Goal: Navigation & Orientation: Find specific page/section

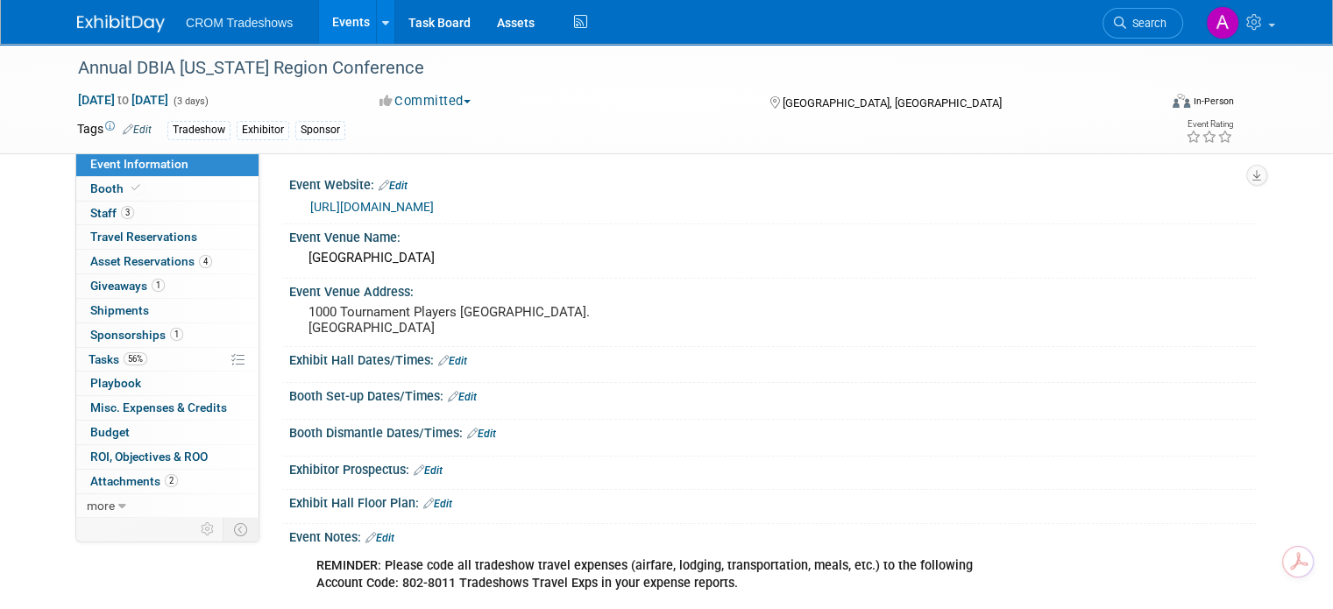
click at [332, 18] on link "Events" at bounding box center [351, 22] width 64 height 44
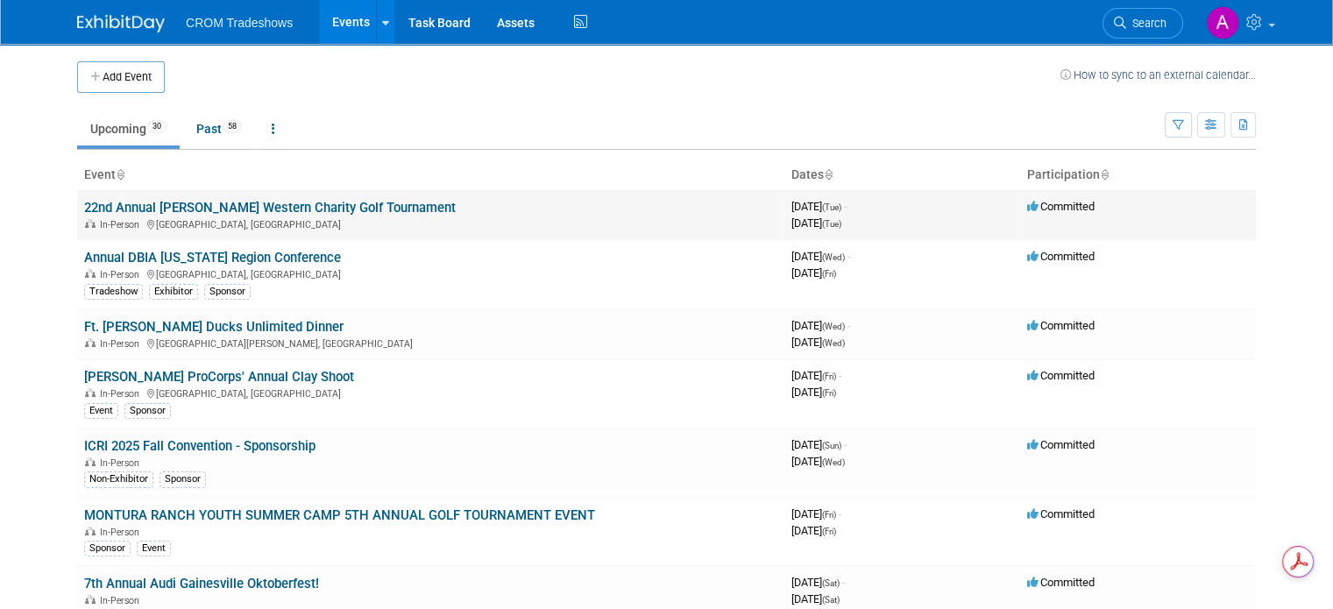
click at [219, 206] on link "22nd Annual [PERSON_NAME] Western Charity Golf Tournament" at bounding box center [270, 208] width 372 height 16
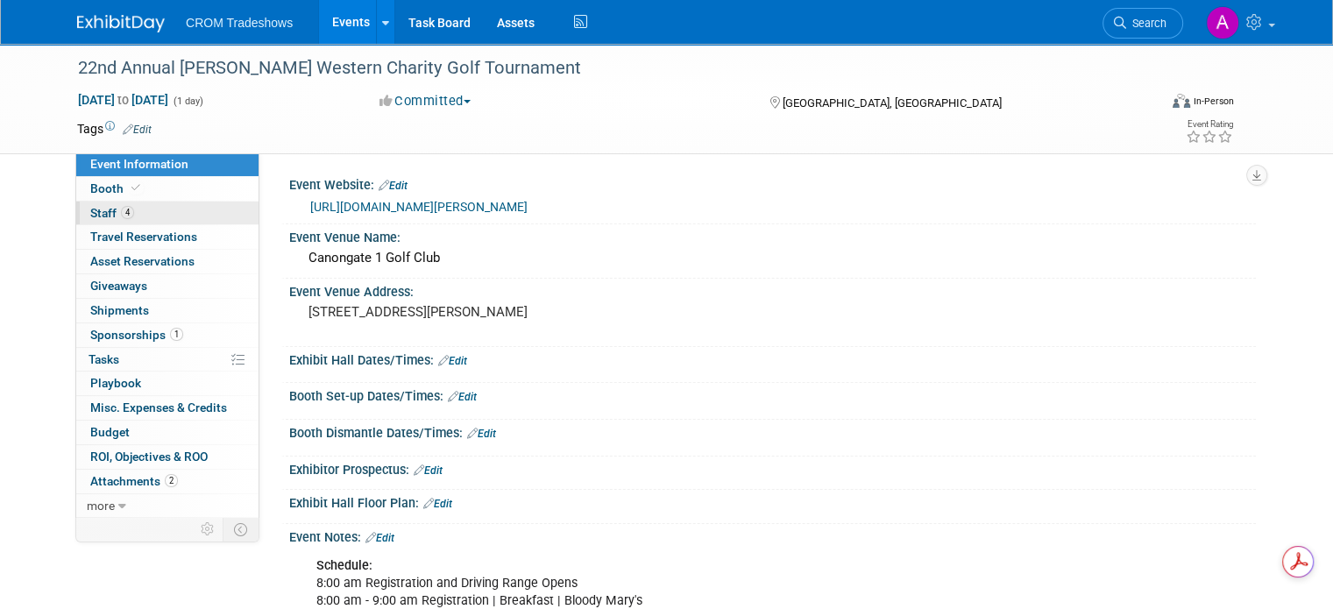
click at [76, 215] on link "4 Staff 4" at bounding box center [167, 214] width 182 height 24
